Goal: Find contact information: Find contact information

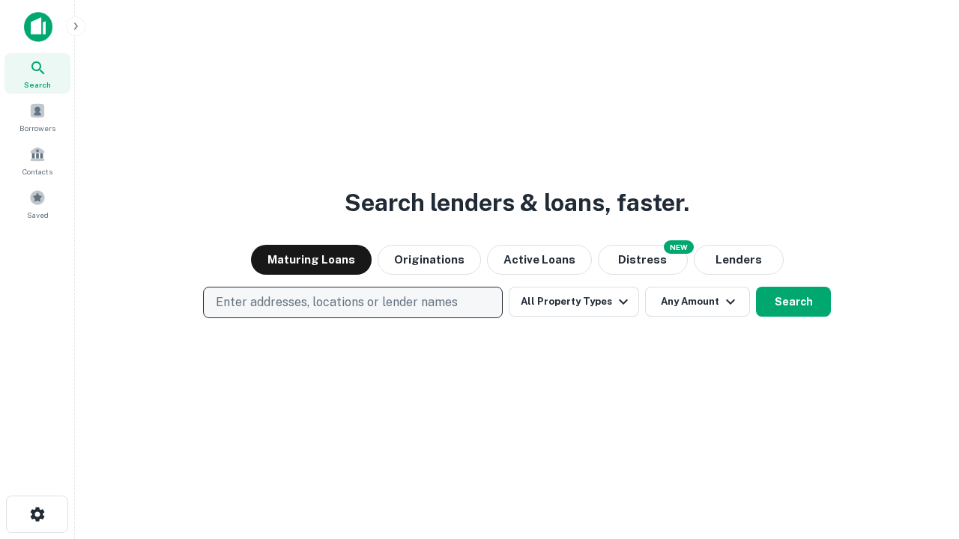
click at [352, 303] on p "Enter addresses, locations or lender names" at bounding box center [337, 303] width 242 height 18
type input "**********"
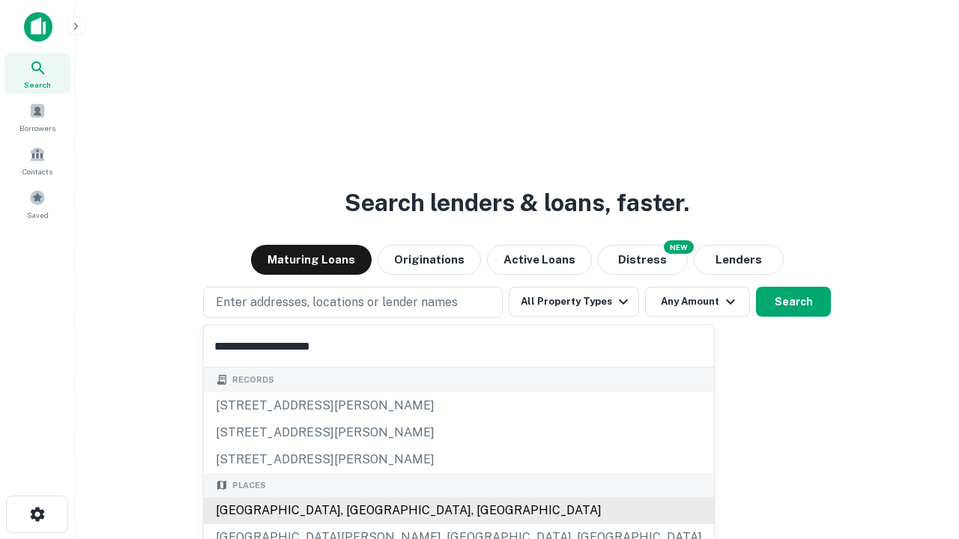
click at [358, 511] on div "[GEOGRAPHIC_DATA], [GEOGRAPHIC_DATA], [GEOGRAPHIC_DATA]" at bounding box center [459, 510] width 510 height 27
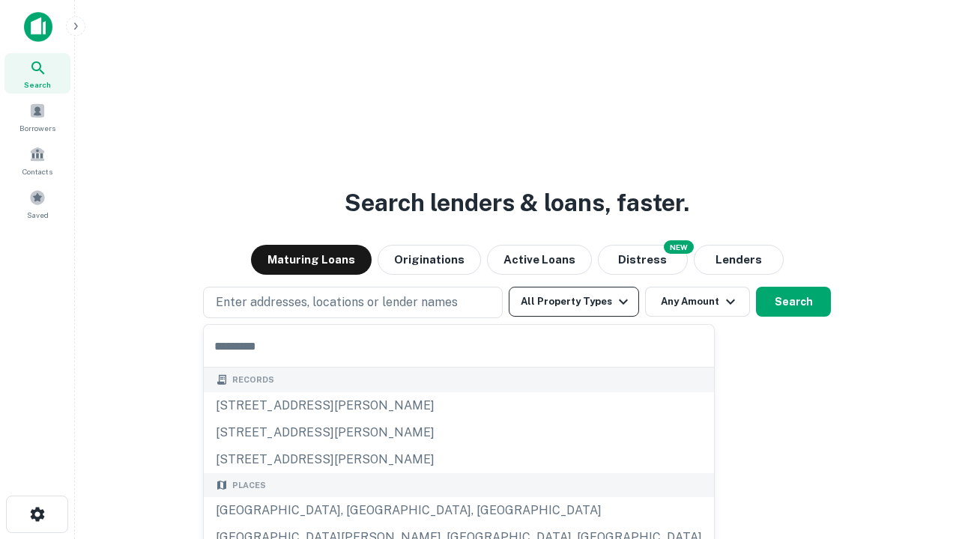
click at [574, 302] on button "All Property Types" at bounding box center [574, 302] width 130 height 30
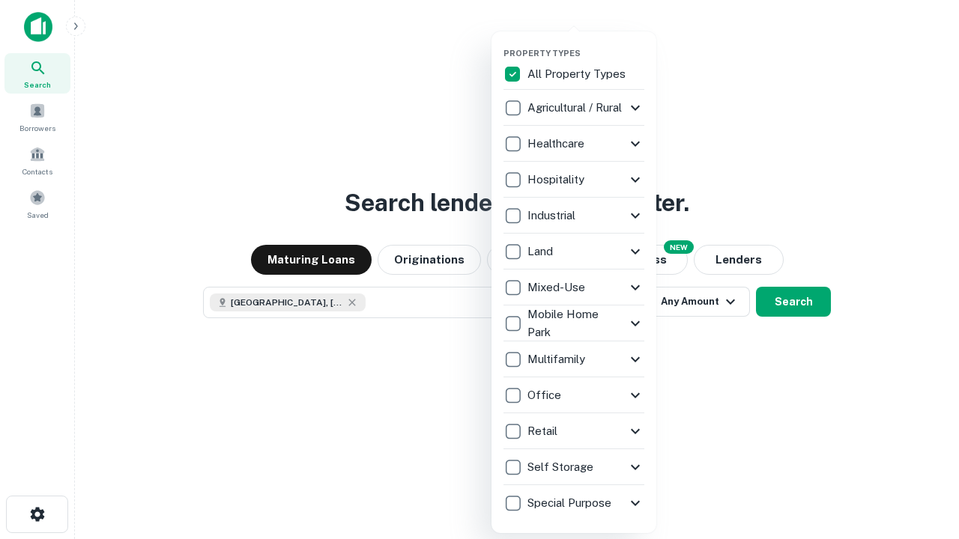
click at [586, 43] on button "button" at bounding box center [585, 43] width 165 height 1
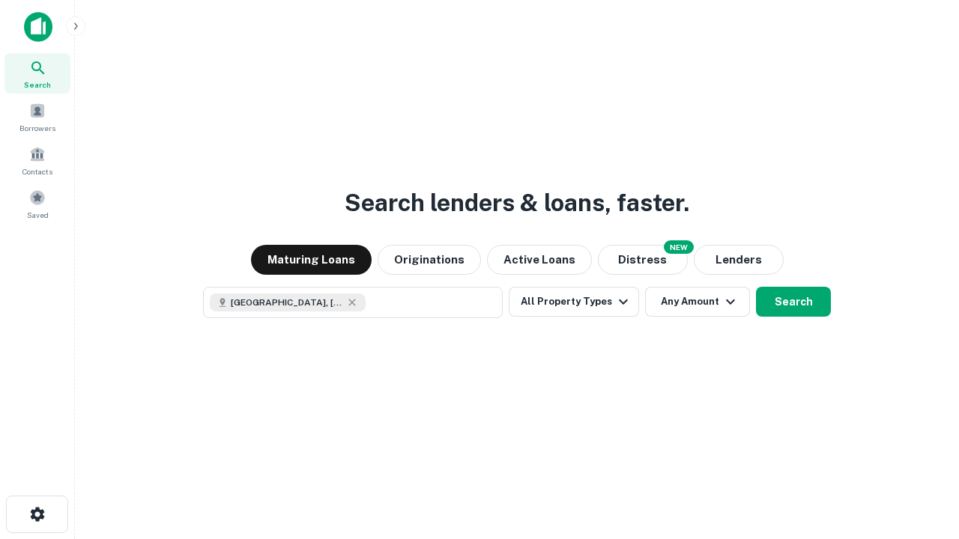
scroll to position [24, 0]
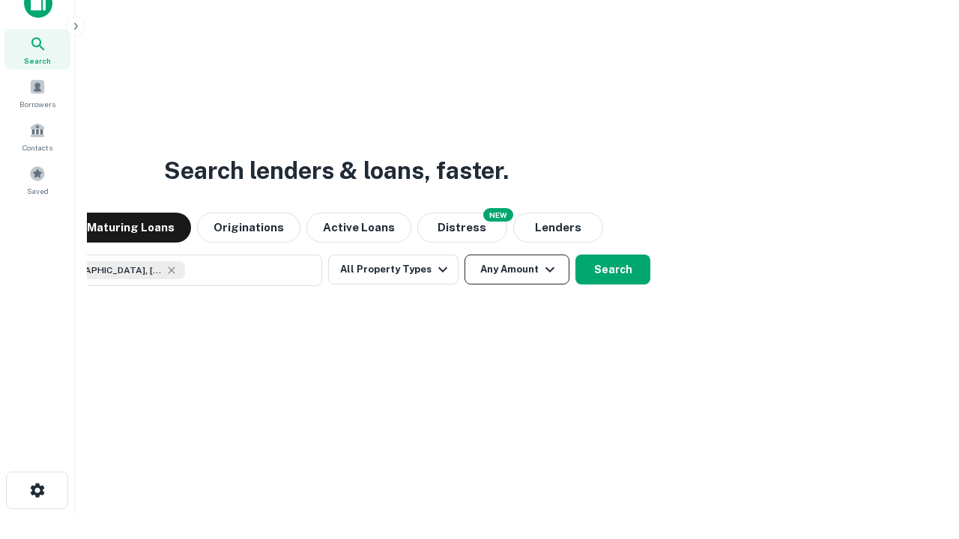
click at [464, 255] on button "Any Amount" at bounding box center [516, 270] width 105 height 30
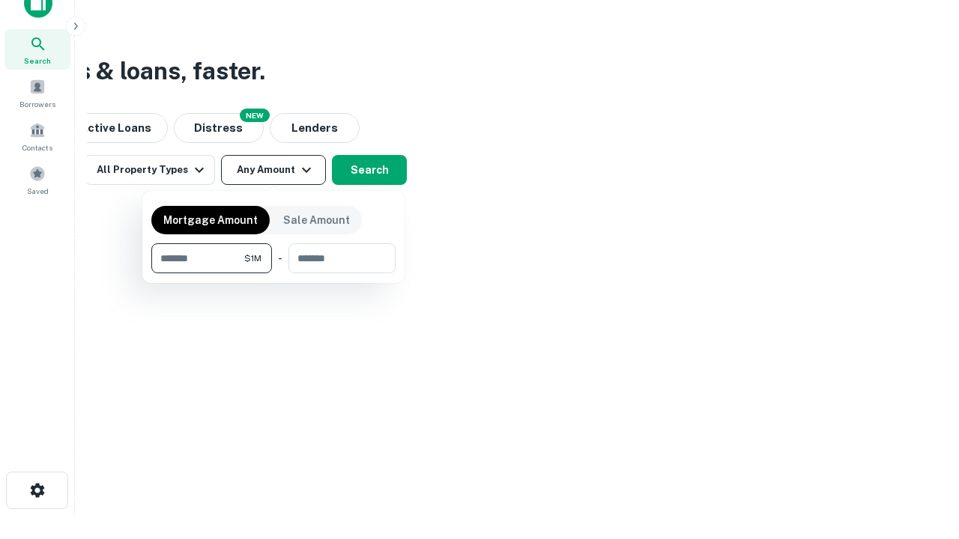
type input "*******"
click at [273, 273] on button "button" at bounding box center [273, 273] width 244 height 1
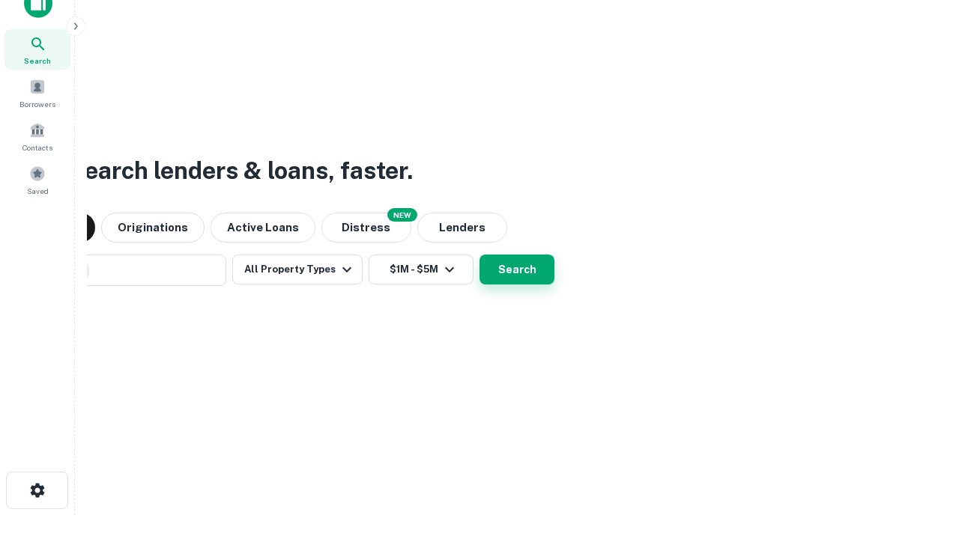
click at [479, 255] on button "Search" at bounding box center [516, 270] width 75 height 30
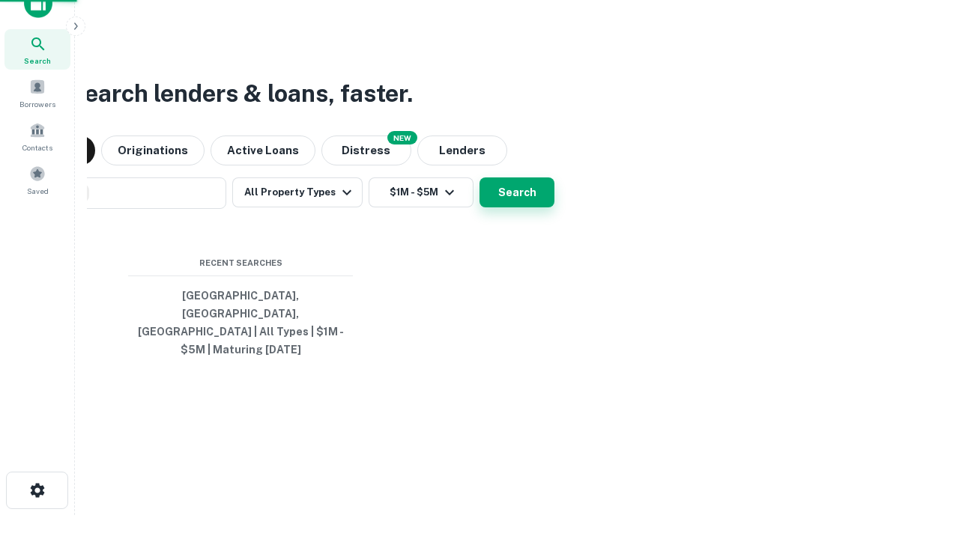
scroll to position [49, 424]
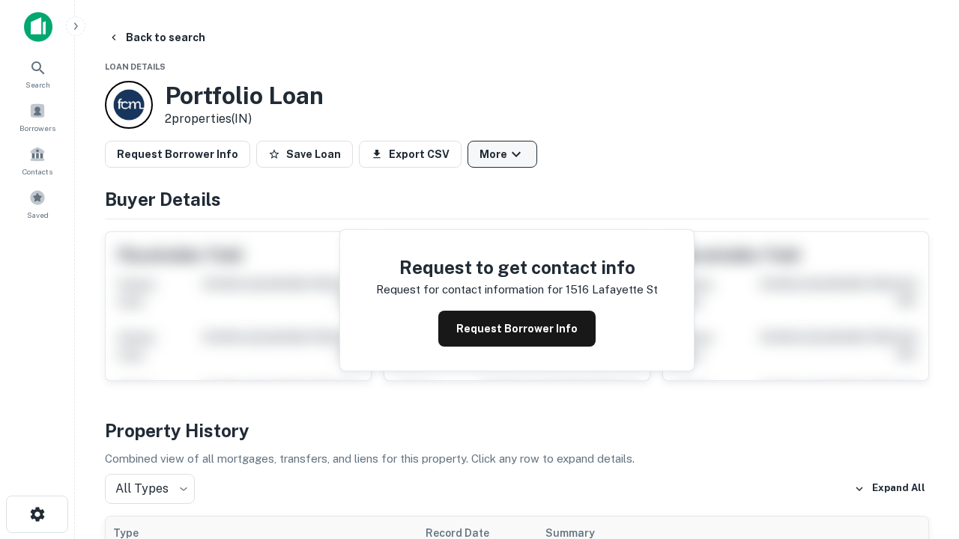
click at [502, 154] on button "More" at bounding box center [502, 154] width 70 height 27
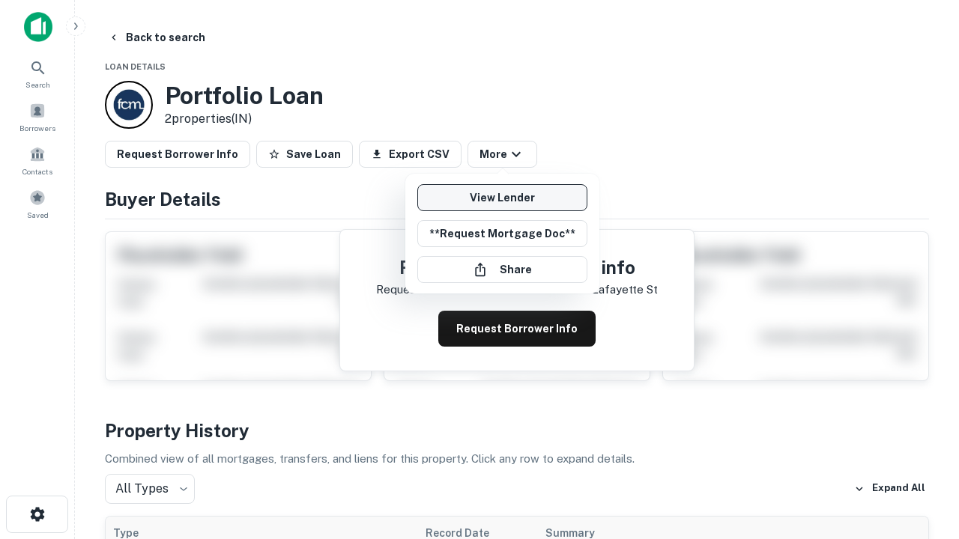
click at [502, 198] on link "View Lender" at bounding box center [502, 197] width 170 height 27
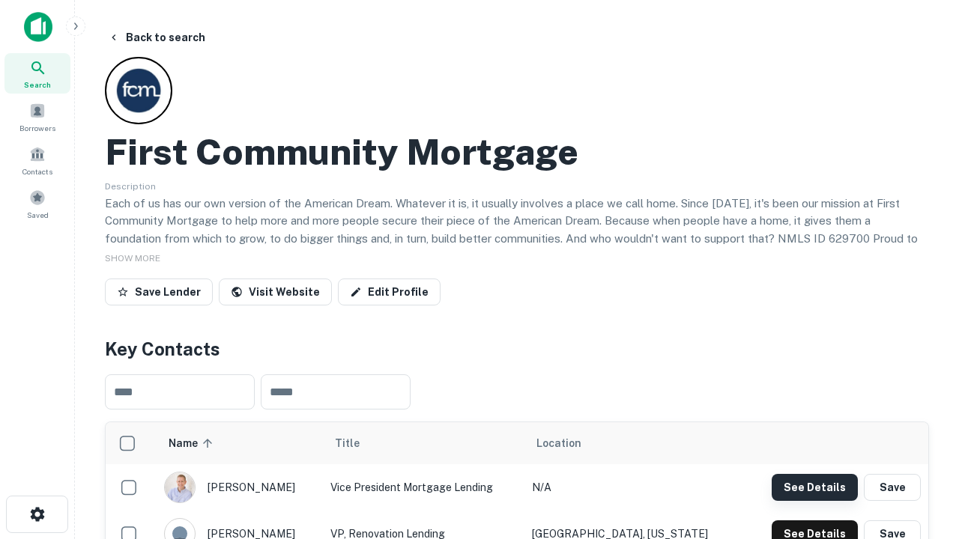
click at [814, 487] on button "See Details" at bounding box center [814, 487] width 86 height 27
click at [37, 515] on icon "button" at bounding box center [37, 515] width 18 height 18
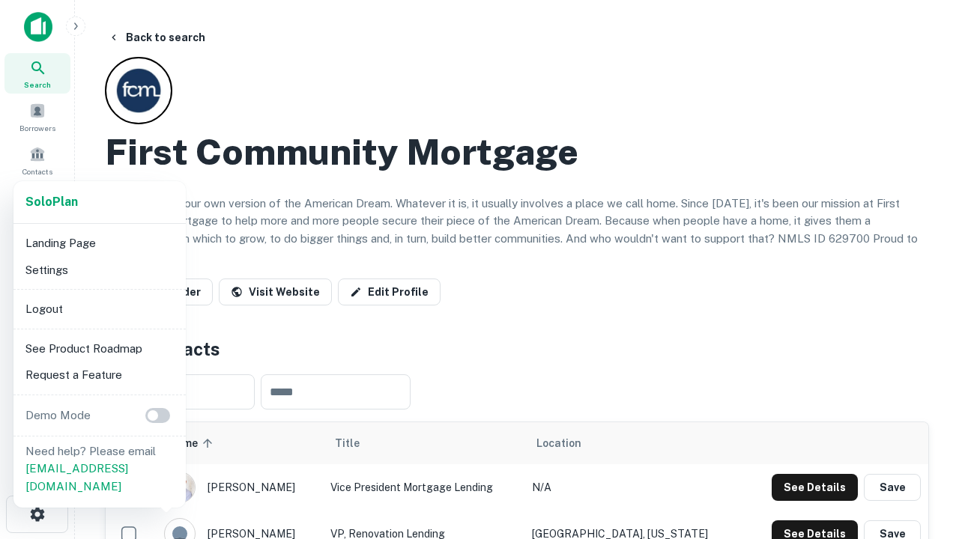
click at [99, 309] on li "Logout" at bounding box center [99, 309] width 160 height 27
